Goal: Navigation & Orientation: Find specific page/section

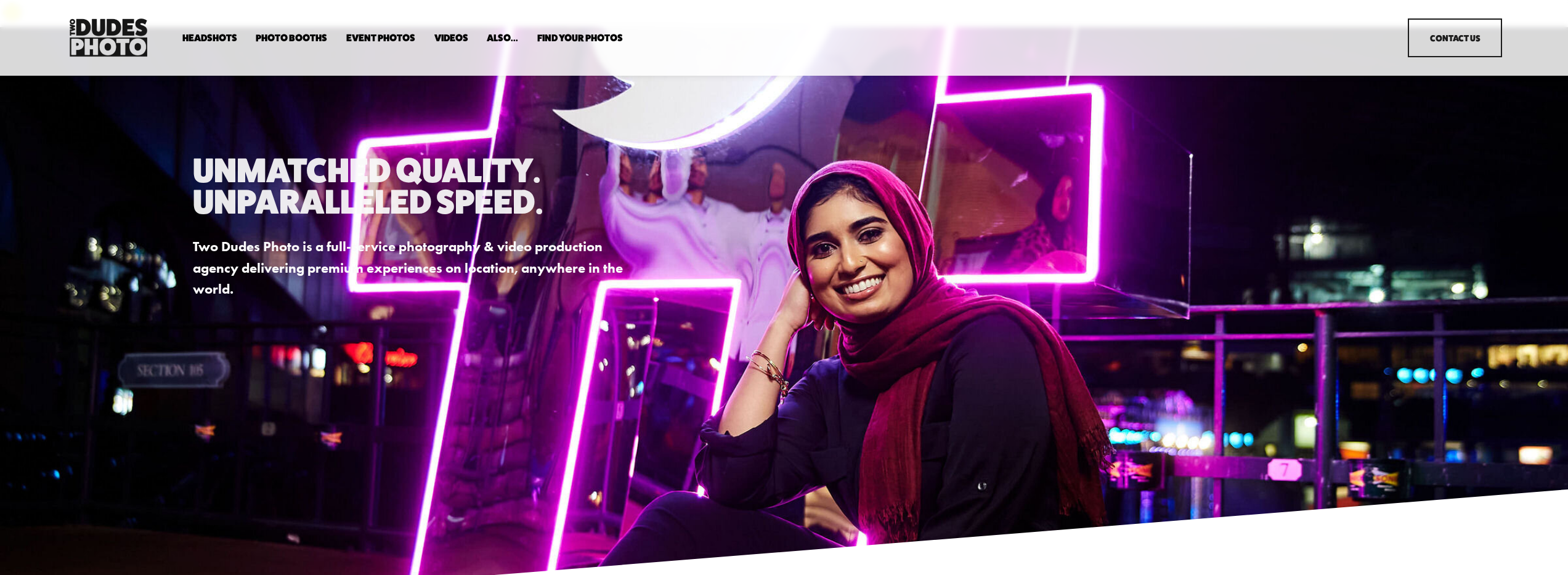
click at [0, 0] on span "Expo Headshots" at bounding box center [0, 0] width 0 height 0
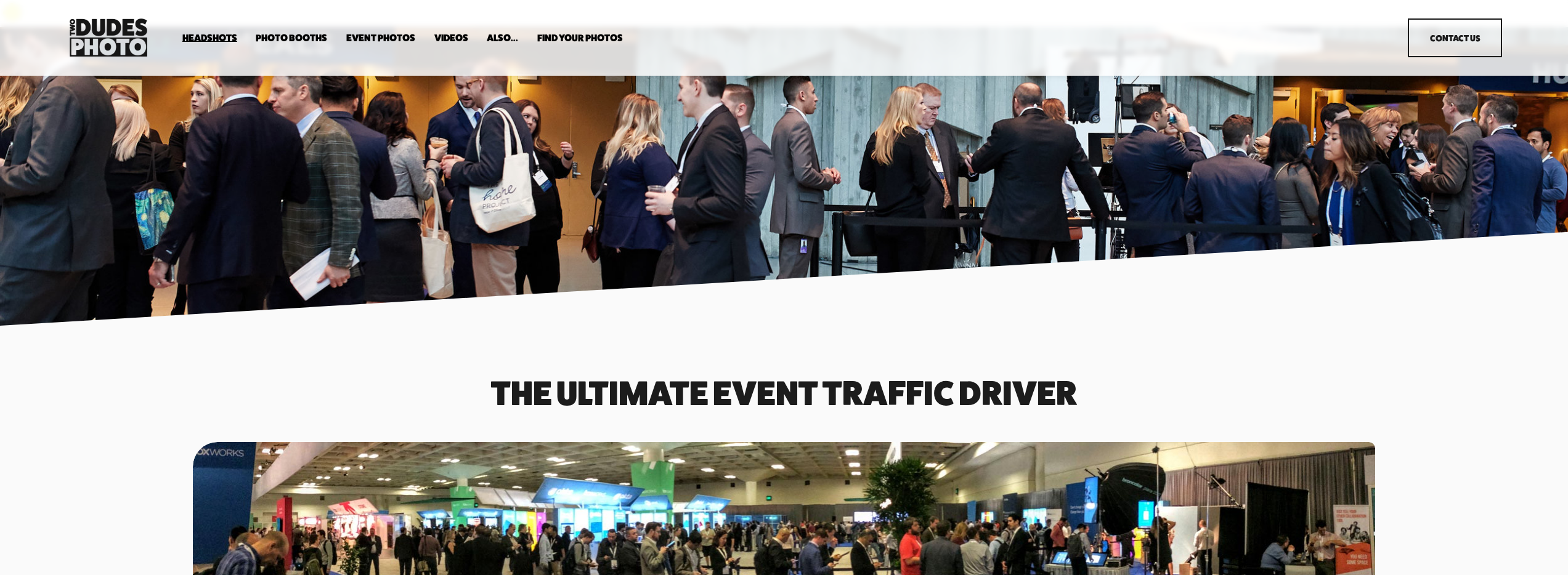
click at [0, 0] on span "In Your Office" at bounding box center [0, 0] width 0 height 0
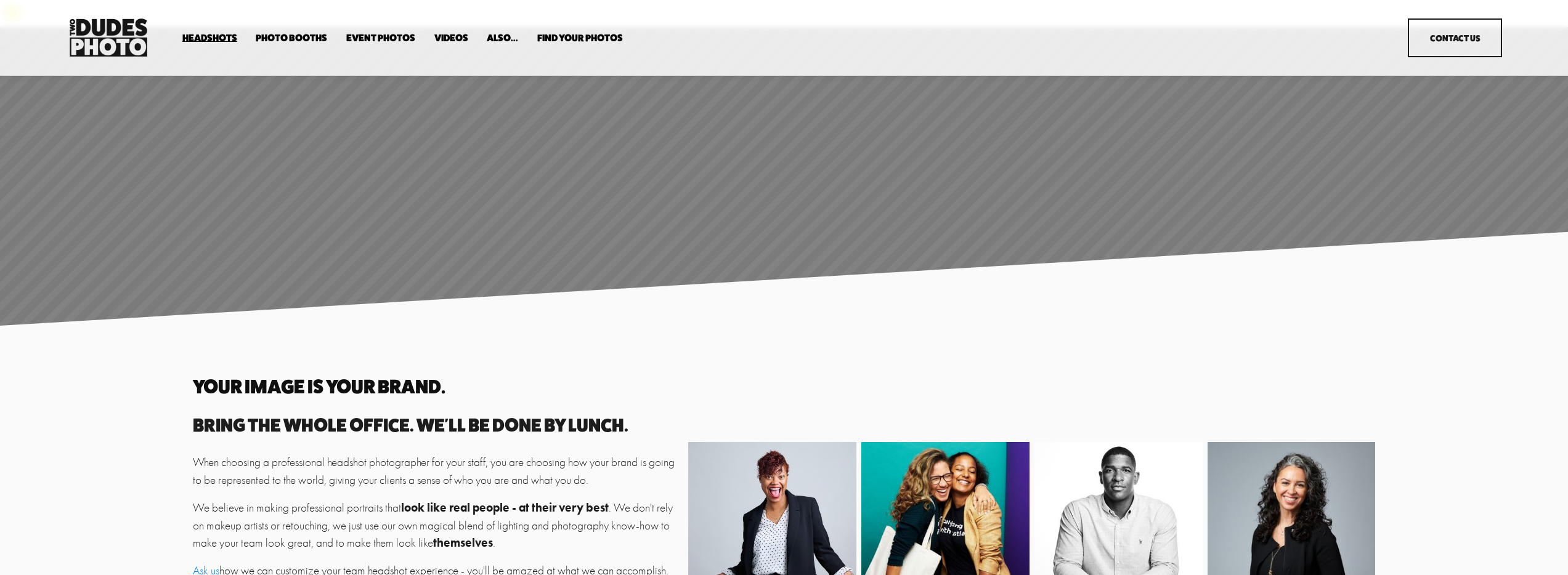
click at [382, 35] on link "Event Photos" at bounding box center [381, 38] width 69 height 11
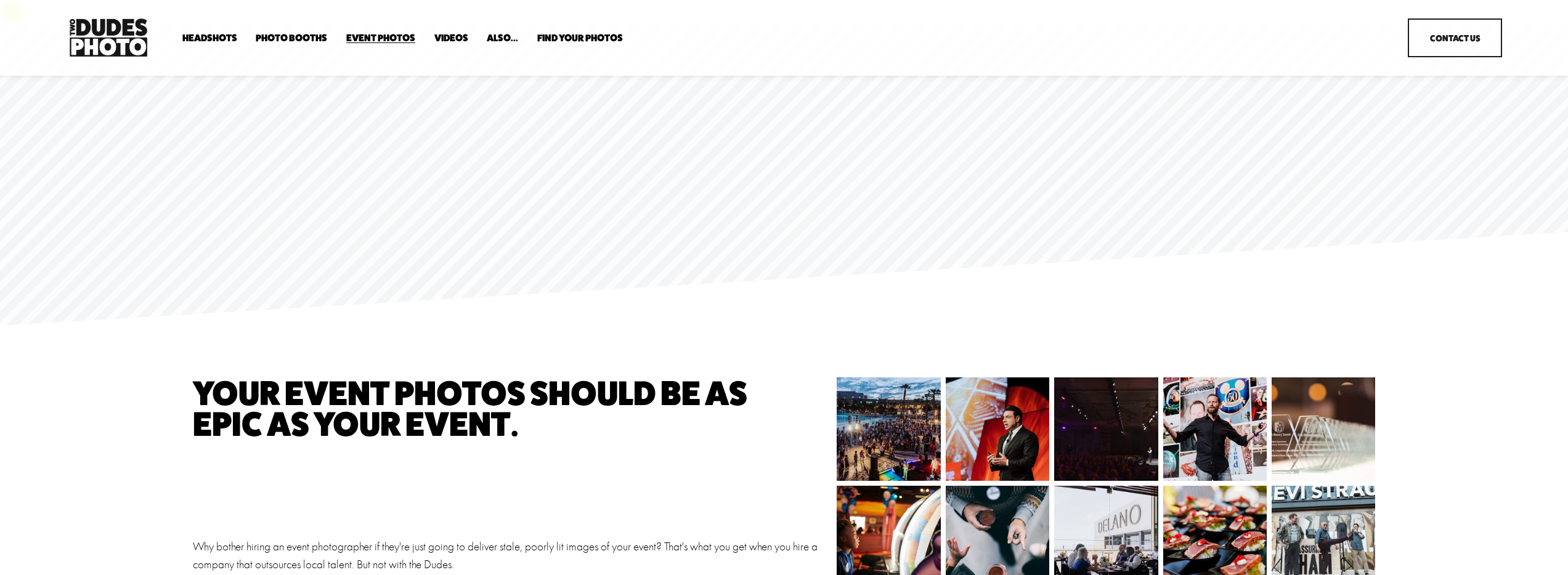
scroll to position [1428, 0]
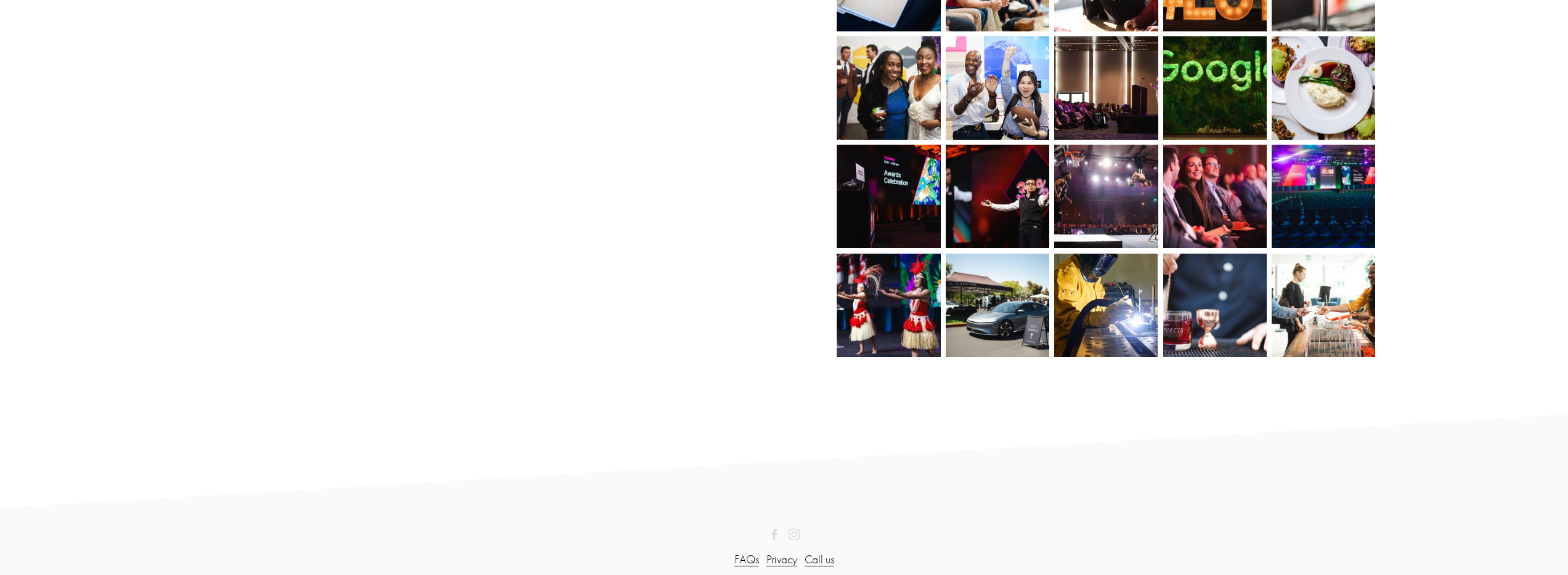
click at [814, 551] on link "Call us" at bounding box center [819, 560] width 29 height 18
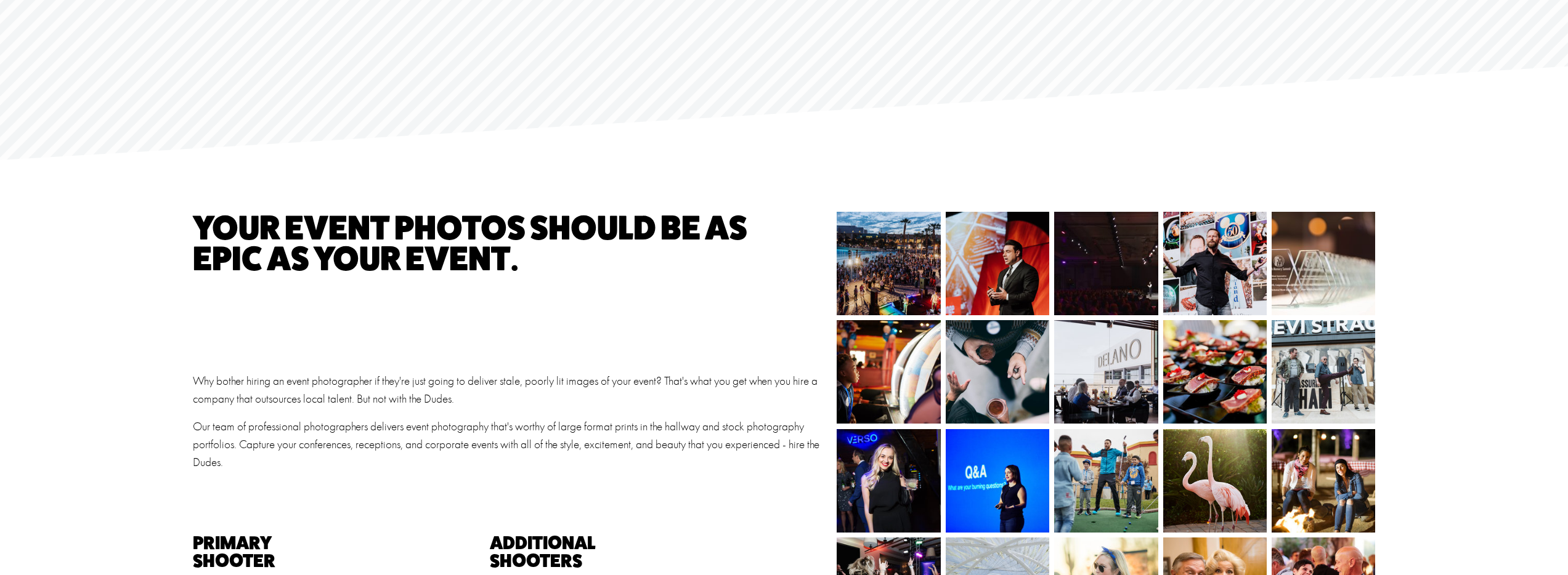
scroll to position [0, 0]
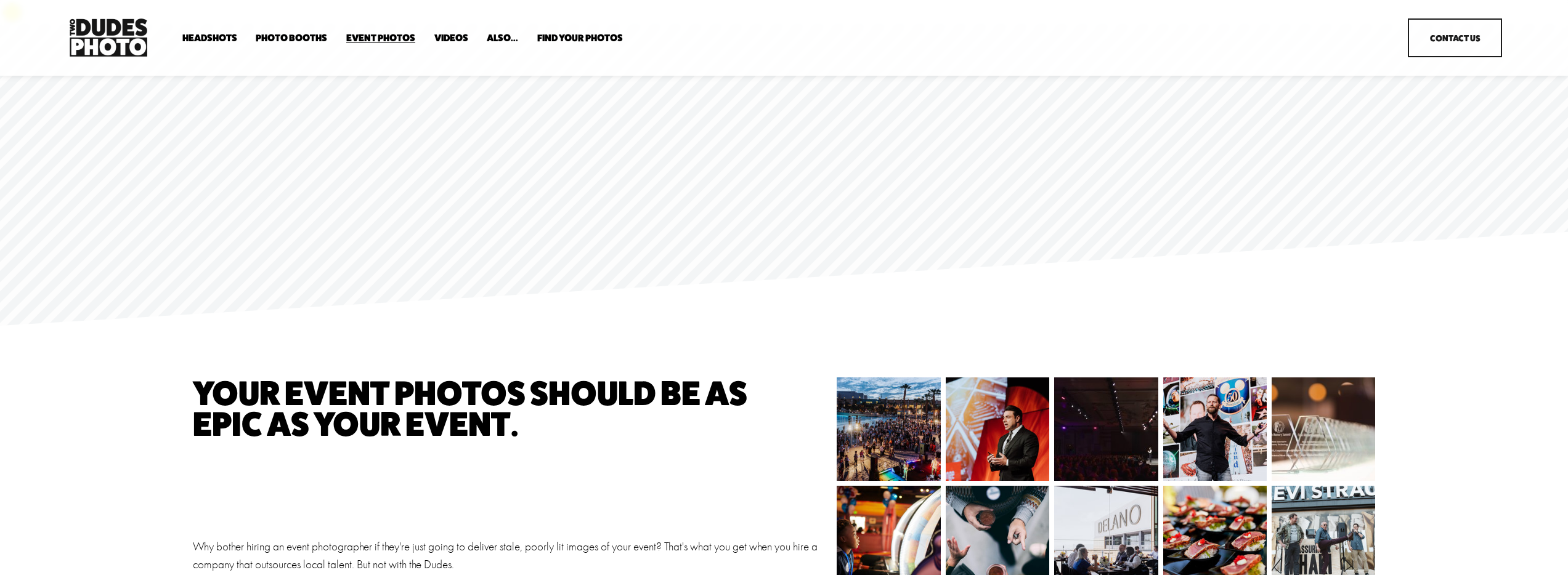
click at [128, 38] on img at bounding box center [108, 38] width 85 height 44
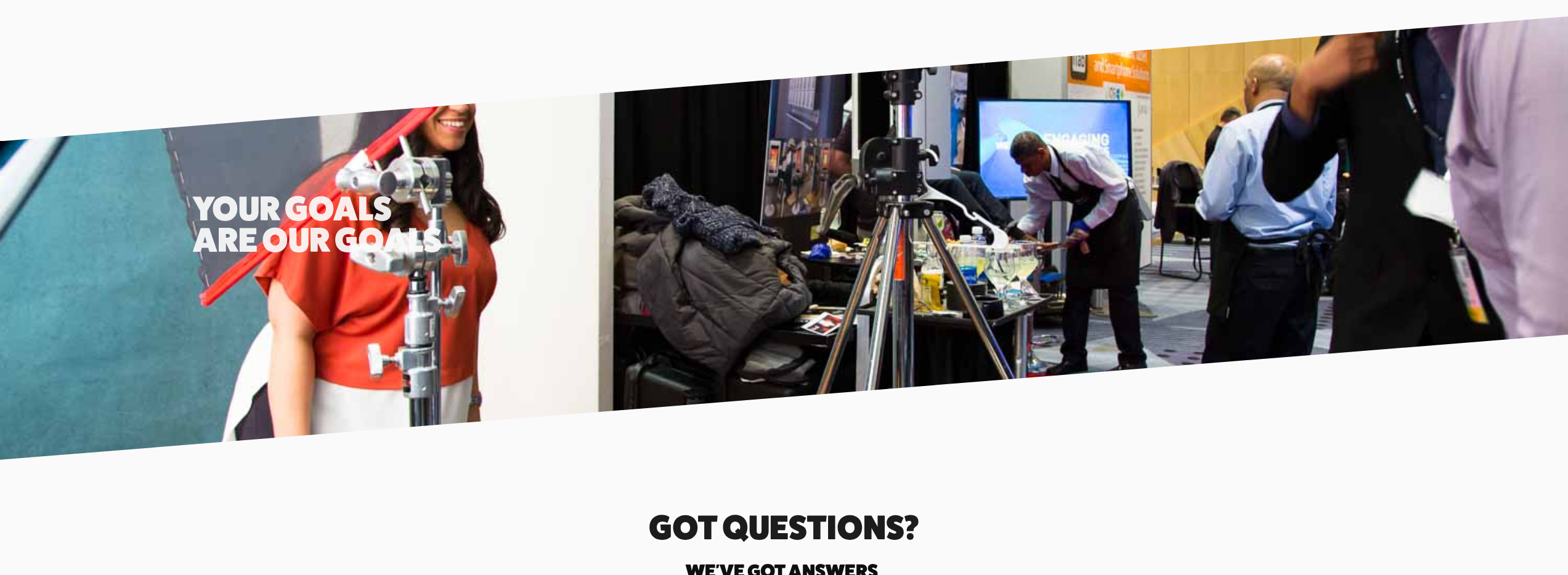
scroll to position [4249, 0]
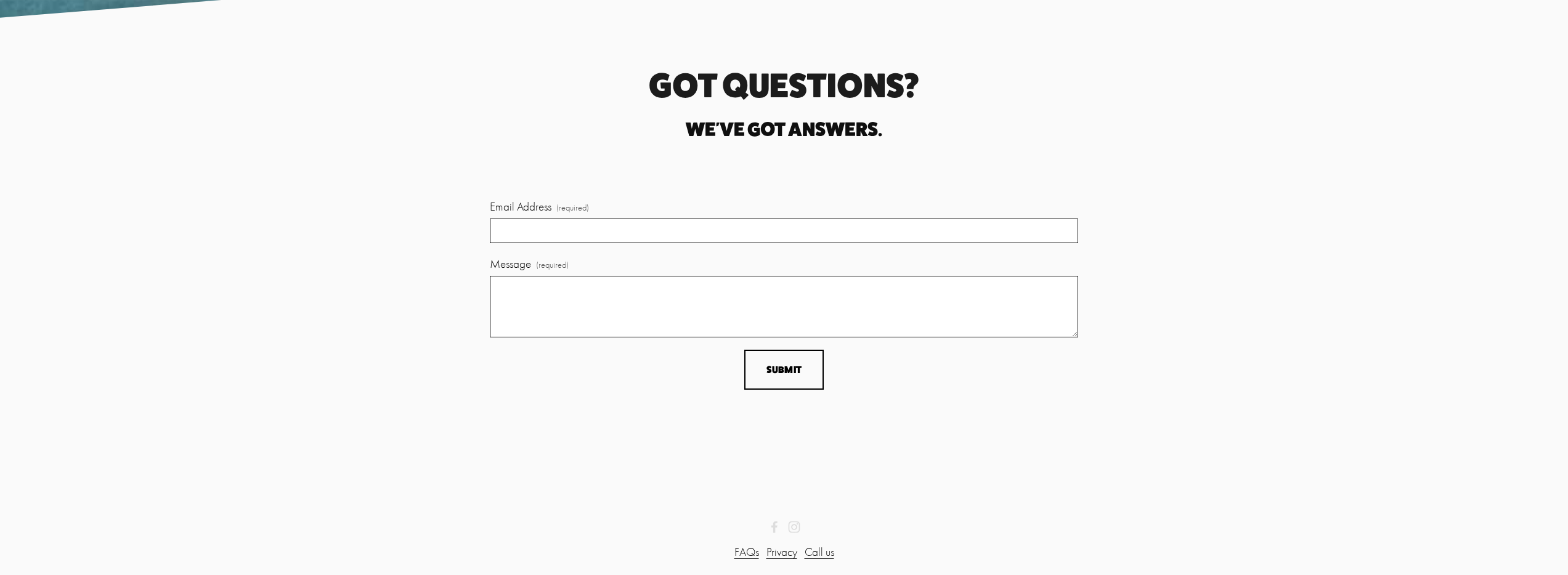
click at [817, 544] on link "Call us" at bounding box center [819, 552] width 29 height 18
click at [776, 544] on link "Privacy" at bounding box center [781, 552] width 31 height 18
